Goal: Navigation & Orientation: Find specific page/section

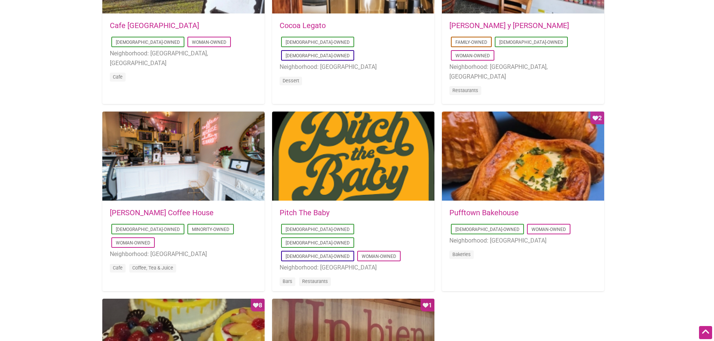
scroll to position [460, 0]
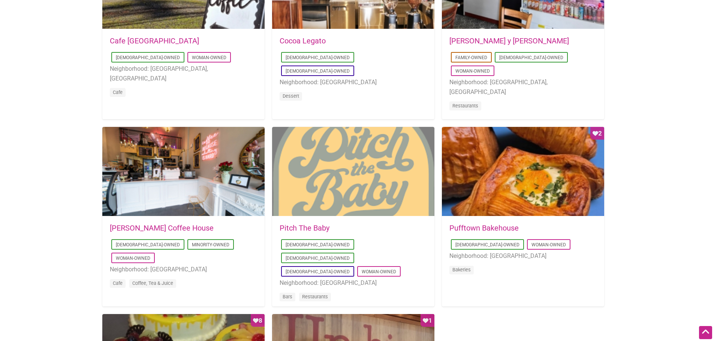
click at [354, 168] on div at bounding box center [353, 172] width 162 height 90
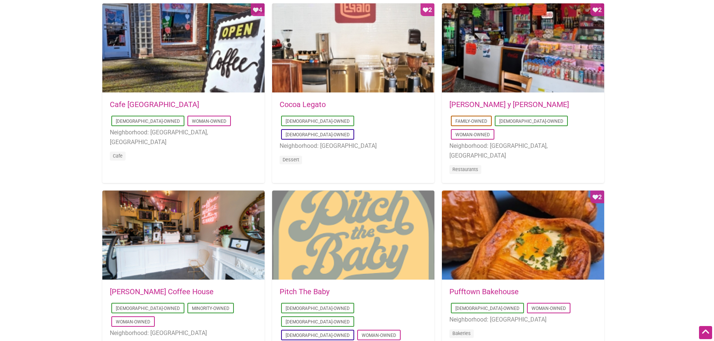
scroll to position [410, 0]
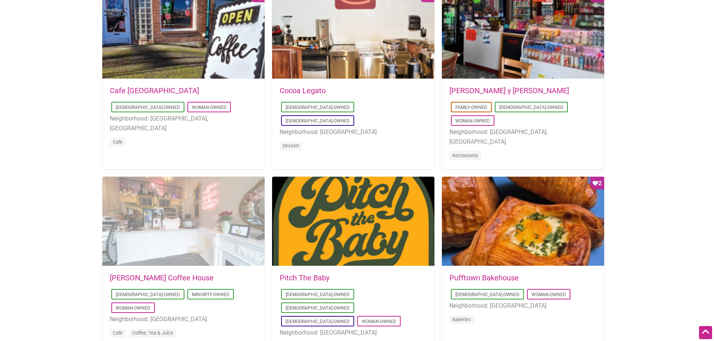
click at [197, 217] on div at bounding box center [183, 222] width 162 height 90
